Goal: Task Accomplishment & Management: Complete application form

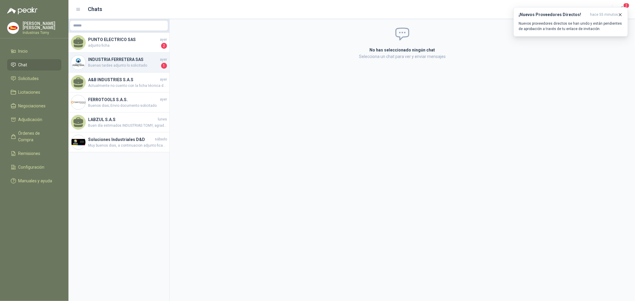
drag, startPoint x: 0, startPoint y: 0, endPoint x: 115, endPoint y: 59, distance: 129.2
click at [115, 59] on h4 "INDUSTRIA FERRETERA SAS" at bounding box center [123, 59] width 71 height 7
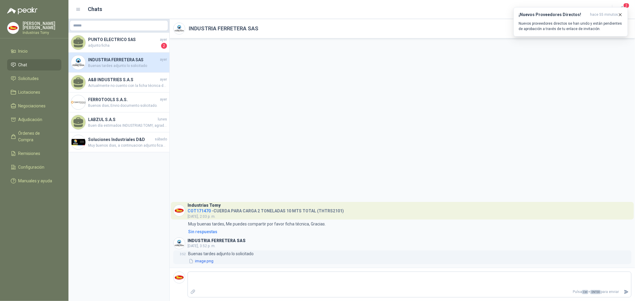
click at [205, 258] on button "image.png" at bounding box center [201, 261] width 26 height 6
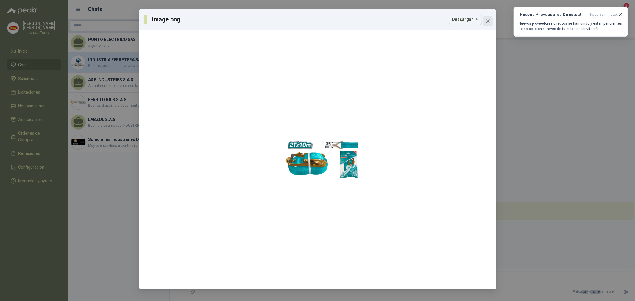
click at [490, 17] on button "Close" at bounding box center [488, 21] width 10 height 10
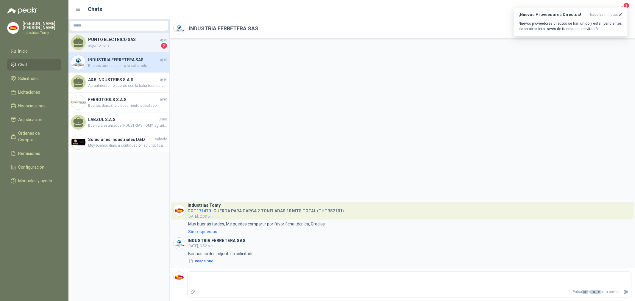
click at [120, 40] on h4 "PUNTO ELECTRICO SAS" at bounding box center [123, 39] width 71 height 7
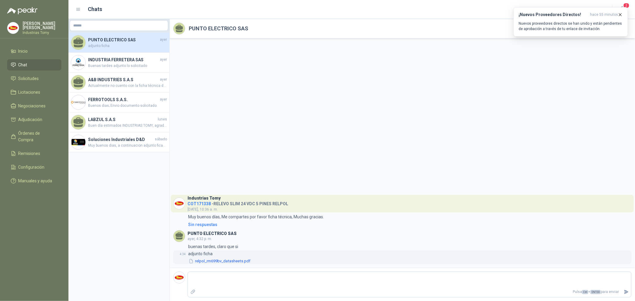
click at [217, 264] on button "relpol_rm699bv_datasheets.pdf" at bounding box center [219, 261] width 63 height 6
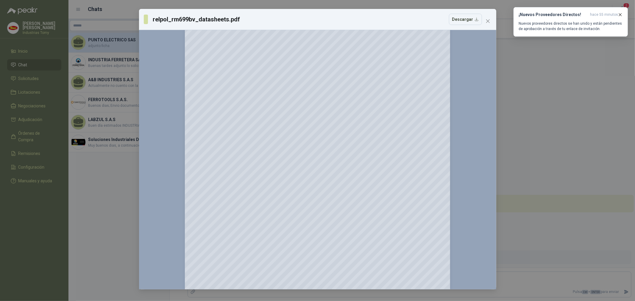
scroll to position [357, 0]
click at [559, 15] on h3 "¡Nuevos Proveedores Directos!" at bounding box center [552, 14] width 69 height 5
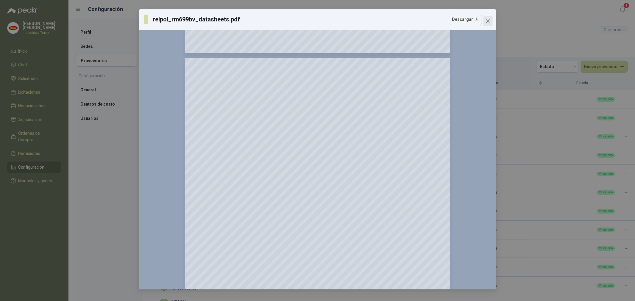
click at [484, 21] on span "Close" at bounding box center [488, 21] width 10 height 5
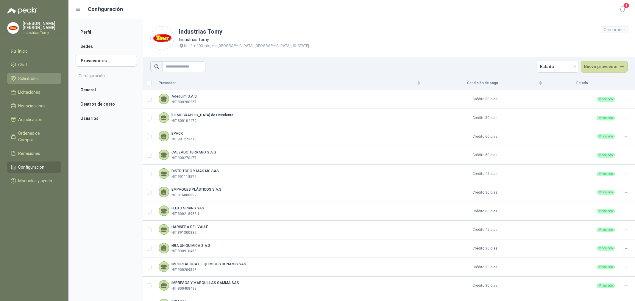
click at [37, 79] on span "Solicitudes" at bounding box center [28, 78] width 21 height 7
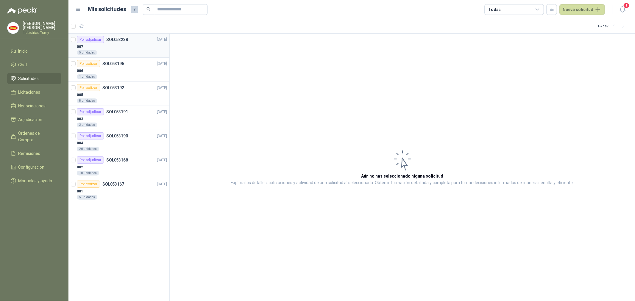
click at [123, 47] on div "007" at bounding box center [122, 46] width 90 height 7
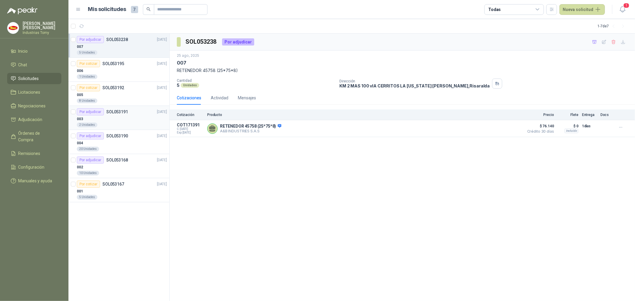
click at [127, 117] on div "003" at bounding box center [122, 118] width 90 height 7
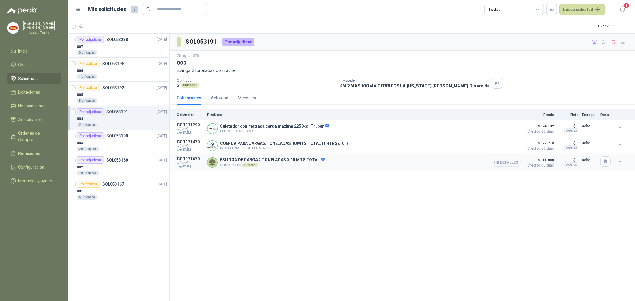
drag, startPoint x: 188, startPoint y: 166, endPoint x: 196, endPoint y: 167, distance: 7.8
click at [196, 167] on span "Exp: [DATE]" at bounding box center [190, 167] width 27 height 4
click at [510, 162] on button "Detalles" at bounding box center [506, 163] width 28 height 8
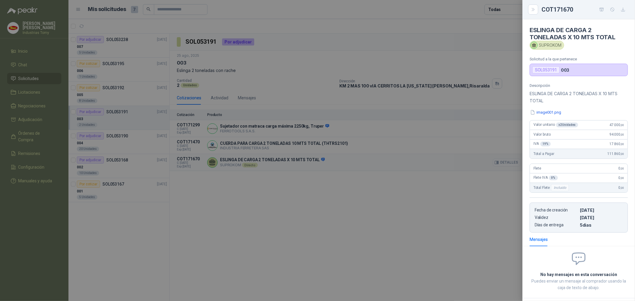
scroll to position [28, 0]
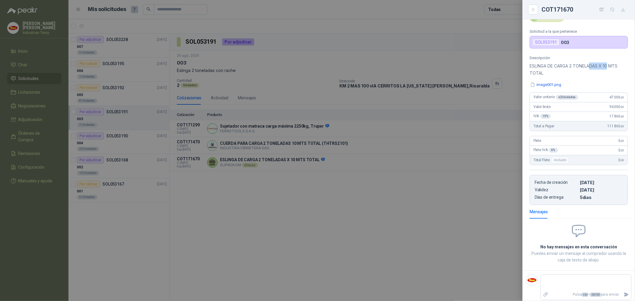
drag, startPoint x: 609, startPoint y: 67, endPoint x: 589, endPoint y: 67, distance: 20.5
click at [590, 67] on p "ESLINGA DE CARGA 2 TONELADAS X 10 MTS TOTAL" at bounding box center [578, 69] width 98 height 14
click at [589, 67] on p "ESLINGA DE CARGA 2 TONELADAS X 10 MTS TOTAL" at bounding box center [578, 69] width 98 height 14
drag, startPoint x: 589, startPoint y: 67, endPoint x: 600, endPoint y: 72, distance: 12.1
click at [604, 66] on p "ESLINGA DE CARGA 2 TONELADAS X 10 MTS TOTAL" at bounding box center [578, 69] width 98 height 14
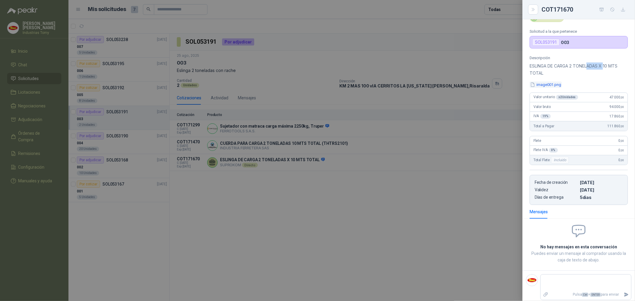
click at [554, 85] on button "image001.png" at bounding box center [545, 85] width 32 height 6
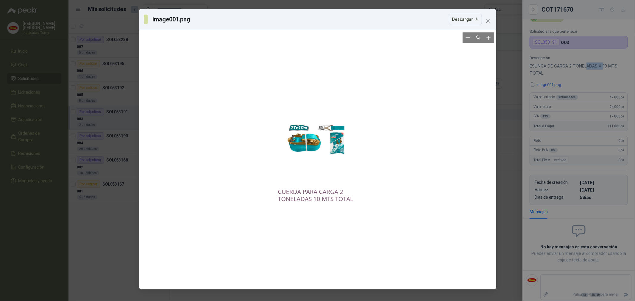
click at [290, 99] on div at bounding box center [317, 159] width 81 height 255
click at [450, 69] on div at bounding box center [317, 159] width 352 height 255
click at [483, 19] on span "Close" at bounding box center [488, 21] width 10 height 5
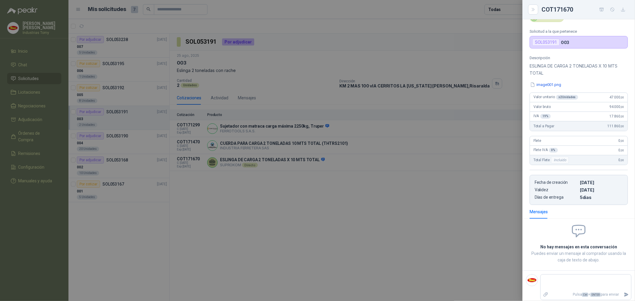
click at [412, 208] on div at bounding box center [317, 150] width 635 height 301
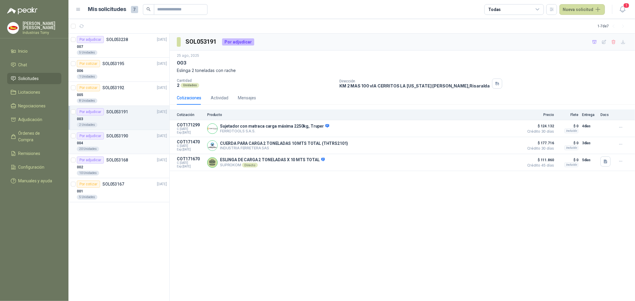
click at [107, 144] on div "004" at bounding box center [122, 143] width 90 height 7
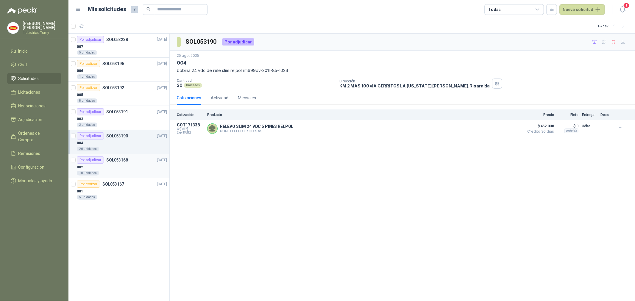
click at [135, 165] on div "002" at bounding box center [122, 167] width 90 height 7
click at [135, 194] on div "001" at bounding box center [122, 191] width 90 height 7
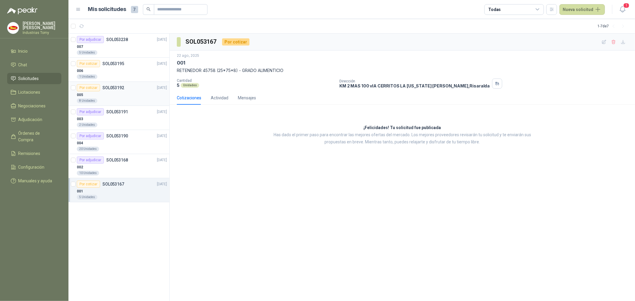
click at [109, 91] on div "Por cotizar SOL053192" at bounding box center [100, 87] width 47 height 7
click at [224, 98] on div "Actividad" at bounding box center [220, 98] width 18 height 7
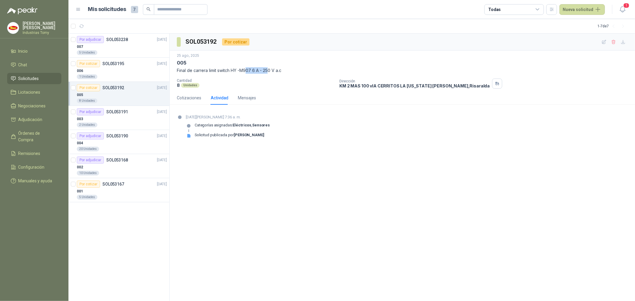
click at [270, 69] on p "Final de carrera limit switch HY -M907 6 A - 250 V a.c" at bounding box center [402, 70] width 451 height 7
drag, startPoint x: 270, startPoint y: 69, endPoint x: 275, endPoint y: 79, distance: 11.6
click at [270, 68] on p "Final de carrera limit switch HY -M907 6 A - 250 V a.c" at bounding box center [402, 70] width 451 height 7
drag, startPoint x: 251, startPoint y: 126, endPoint x: 271, endPoint y: 123, distance: 20.7
click at [270, 123] on div "Categorías asignadas: Eléctricos , Sensores" at bounding box center [228, 128] width 84 height 10
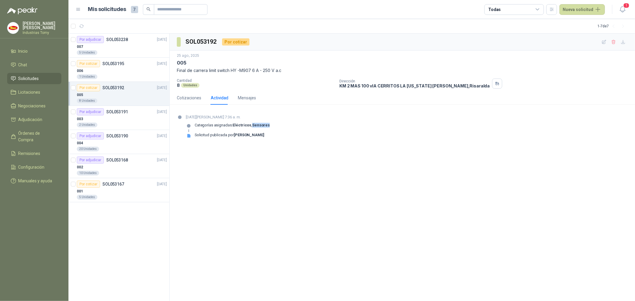
click at [270, 123] on div "Categorías asignadas: Eléctricos , Sensores" at bounding box center [228, 128] width 84 height 10
click at [111, 72] on div "006" at bounding box center [122, 70] width 90 height 7
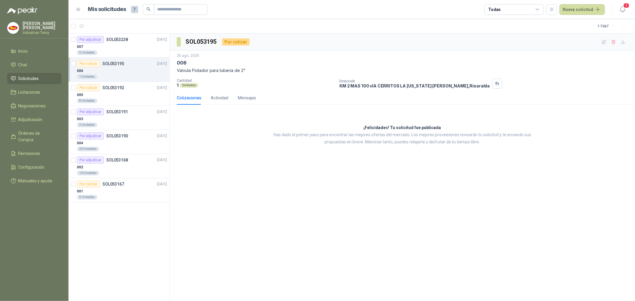
click at [228, 95] on div "Cotizaciones Actividad Mensajes" at bounding box center [216, 98] width 79 height 14
click at [226, 97] on div "Actividad" at bounding box center [220, 98] width 18 height 7
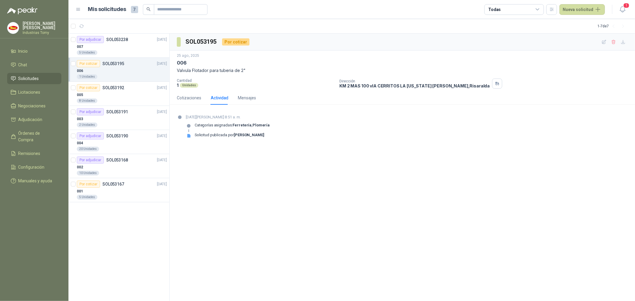
click at [262, 147] on section "[DATE][PERSON_NAME] 8:51 a. m. Categorías asignadas: Ferretería , Plomería Soli…" at bounding box center [402, 129] width 465 height 39
drag, startPoint x: 240, startPoint y: 126, endPoint x: 263, endPoint y: 126, distance: 22.9
click at [263, 126] on p "Categorías asignadas: Ferretería , [GEOGRAPHIC_DATA]" at bounding box center [232, 125] width 75 height 5
drag, startPoint x: 263, startPoint y: 127, endPoint x: 195, endPoint y: 81, distance: 82.7
click at [263, 128] on div "Categorías asignadas: Ferretería , [GEOGRAPHIC_DATA]" at bounding box center [232, 128] width 75 height 10
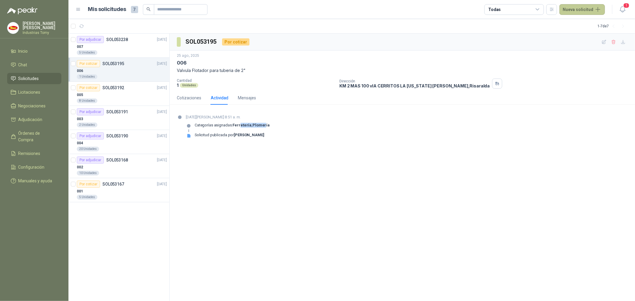
click at [581, 7] on button "Nueva solicitud" at bounding box center [582, 9] width 46 height 11
click at [578, 20] on link "Solicitud" at bounding box center [589, 23] width 51 height 10
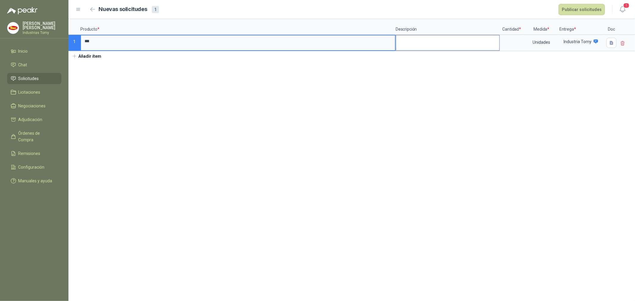
type input "***"
click at [426, 37] on textarea at bounding box center [447, 42] width 103 height 14
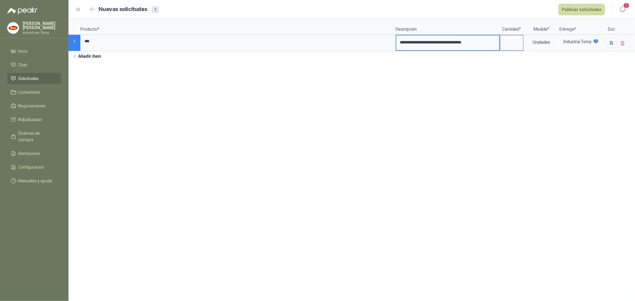
click at [510, 49] on label at bounding box center [511, 42] width 23 height 15
click at [510, 47] on input at bounding box center [511, 41] width 23 height 12
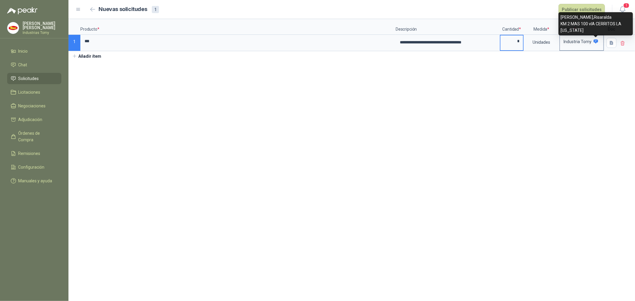
type input "*"
click at [598, 42] on icon at bounding box center [595, 41] width 5 height 5
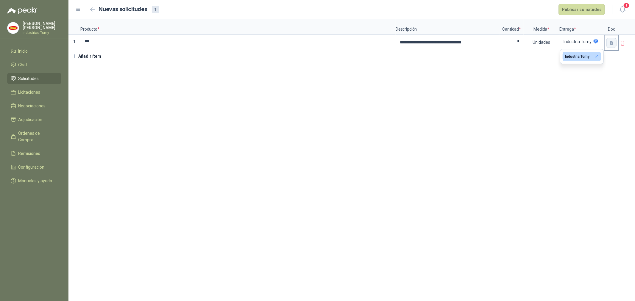
click at [612, 43] on icon "button" at bounding box center [611, 42] width 5 height 5
click at [584, 62] on p "Documentos de Referencia" at bounding box center [589, 61] width 51 height 7
drag, startPoint x: 594, startPoint y: 61, endPoint x: 601, endPoint y: 62, distance: 6.9
click at [594, 61] on p "Documentos de Referencia" at bounding box center [589, 61] width 51 height 7
click at [601, 62] on p "Documentos de Referencia" at bounding box center [589, 61] width 51 height 7
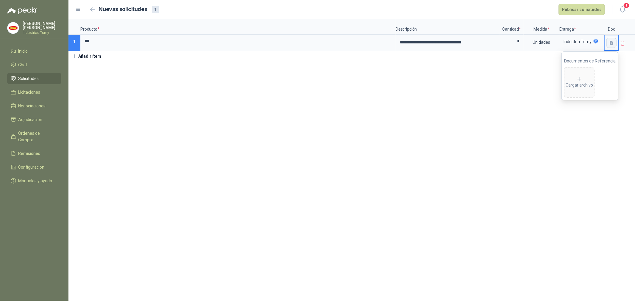
click at [612, 45] on icon "button" at bounding box center [611, 42] width 5 height 5
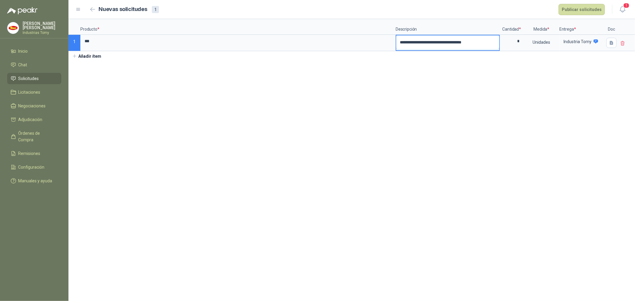
click at [495, 43] on textarea "**********" at bounding box center [447, 42] width 103 height 14
type textarea "**********"
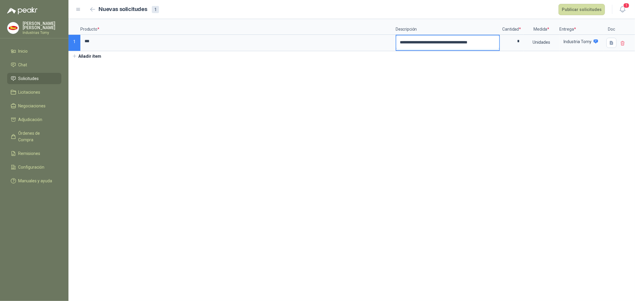
type textarea "**********"
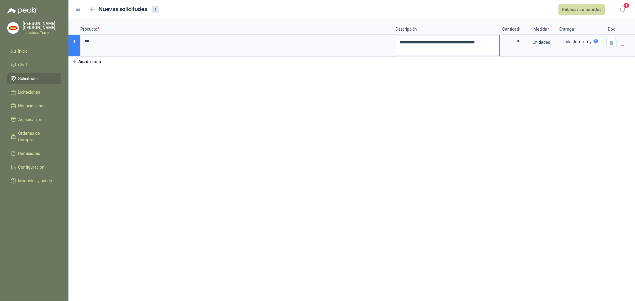
type textarea "**********"
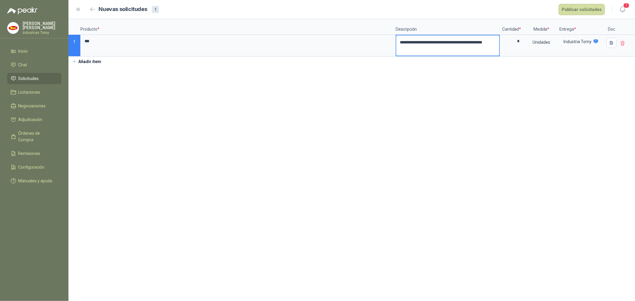
type textarea "**********"
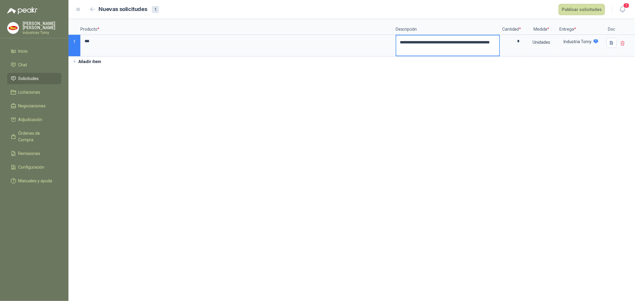
type textarea "**********"
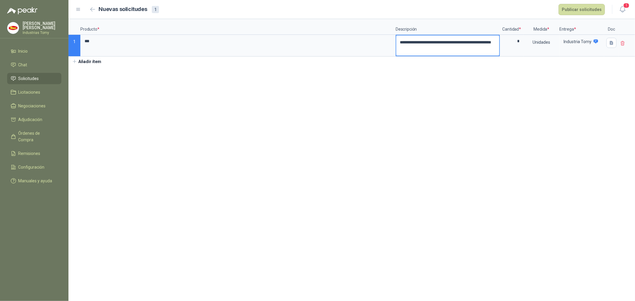
type textarea "**********"
click at [491, 51] on textarea "**********" at bounding box center [447, 45] width 103 height 20
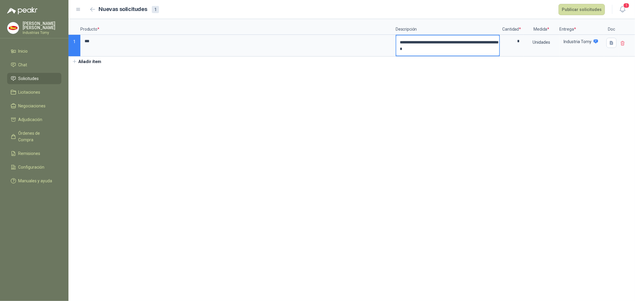
type textarea "**********"
click at [486, 108] on section "**********" at bounding box center [351, 160] width 566 height 282
click at [579, 10] on button "Publicar solicitudes" at bounding box center [581, 9] width 46 height 11
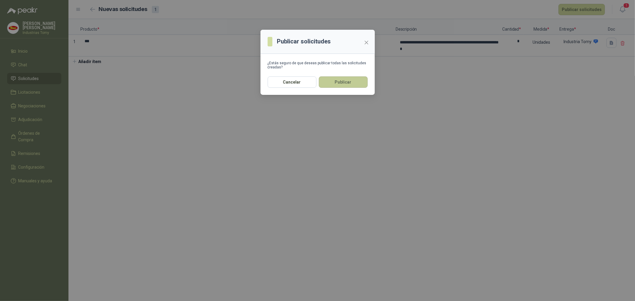
click at [356, 81] on button "Publicar" at bounding box center [343, 81] width 49 height 11
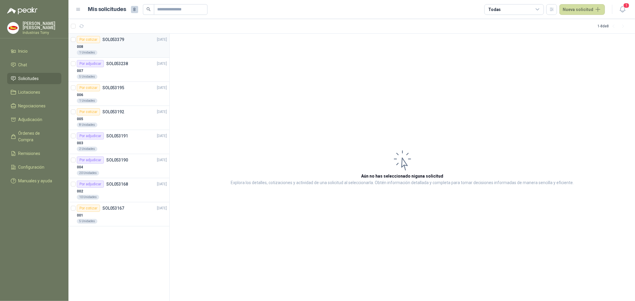
click at [115, 45] on div "008" at bounding box center [122, 46] width 90 height 7
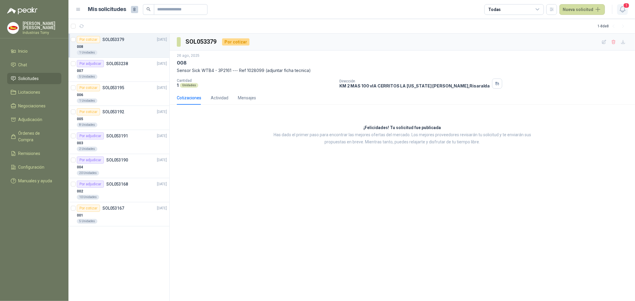
click at [626, 5] on span "1" at bounding box center [626, 6] width 7 height 6
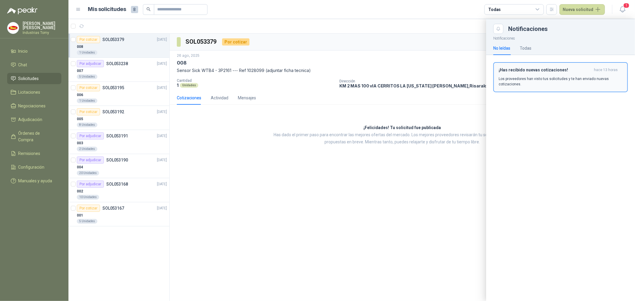
click at [544, 81] on p "Los proveedores han visto tus solicitudes y te han enviado nuevas cotizaciones." at bounding box center [560, 81] width 124 height 11
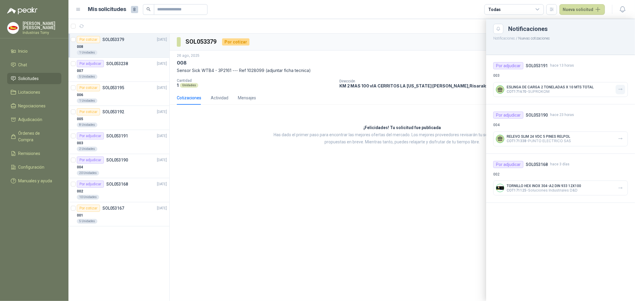
click at [619, 88] on icon "button" at bounding box center [620, 89] width 5 height 5
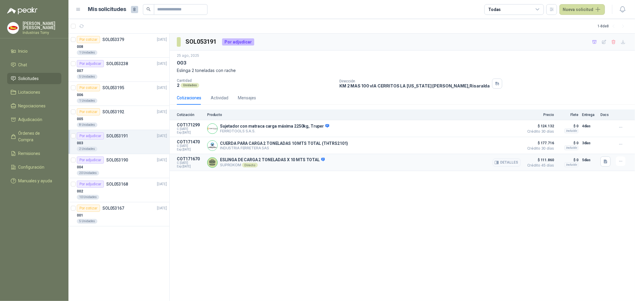
click at [317, 157] on div "ESLINGA DE CARGA 2 TONELADAS X 10 MTS TOTAL SUPROKOM Directo Detalles" at bounding box center [363, 163] width 313 height 12
click at [321, 160] on icon at bounding box center [323, 160] width 4 height 4
click at [347, 140] on div "CUERDA PARA CARGA 2 TONELADAS 10 MTS TOTAL (THTRS2101) INDUSTRIA FERRETERA SAS …" at bounding box center [363, 146] width 313 height 12
click at [251, 234] on div "SOL053191 Por adjudicar [DATE] 003 Eslinga 2 toneladas con rache Cantidad 2 Uni…" at bounding box center [402, 168] width 465 height 268
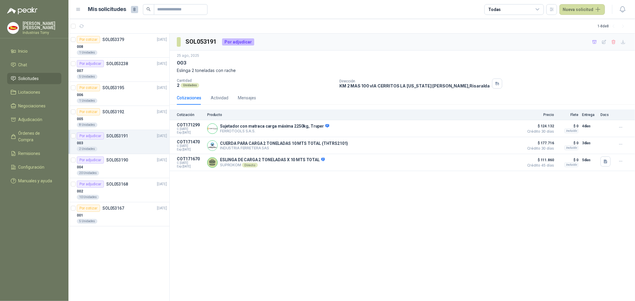
click at [308, 233] on div "SOL053191 Por adjudicar [DATE] 003 Eslinga 2 toneladas con rache Cantidad 2 Uni…" at bounding box center [402, 168] width 465 height 268
click at [281, 219] on div "SOL053191 Por adjudicar [DATE] 003 Eslinga 2 toneladas con rache Cantidad 2 Uni…" at bounding box center [402, 168] width 465 height 268
